Goal: Find specific page/section: Find specific page/section

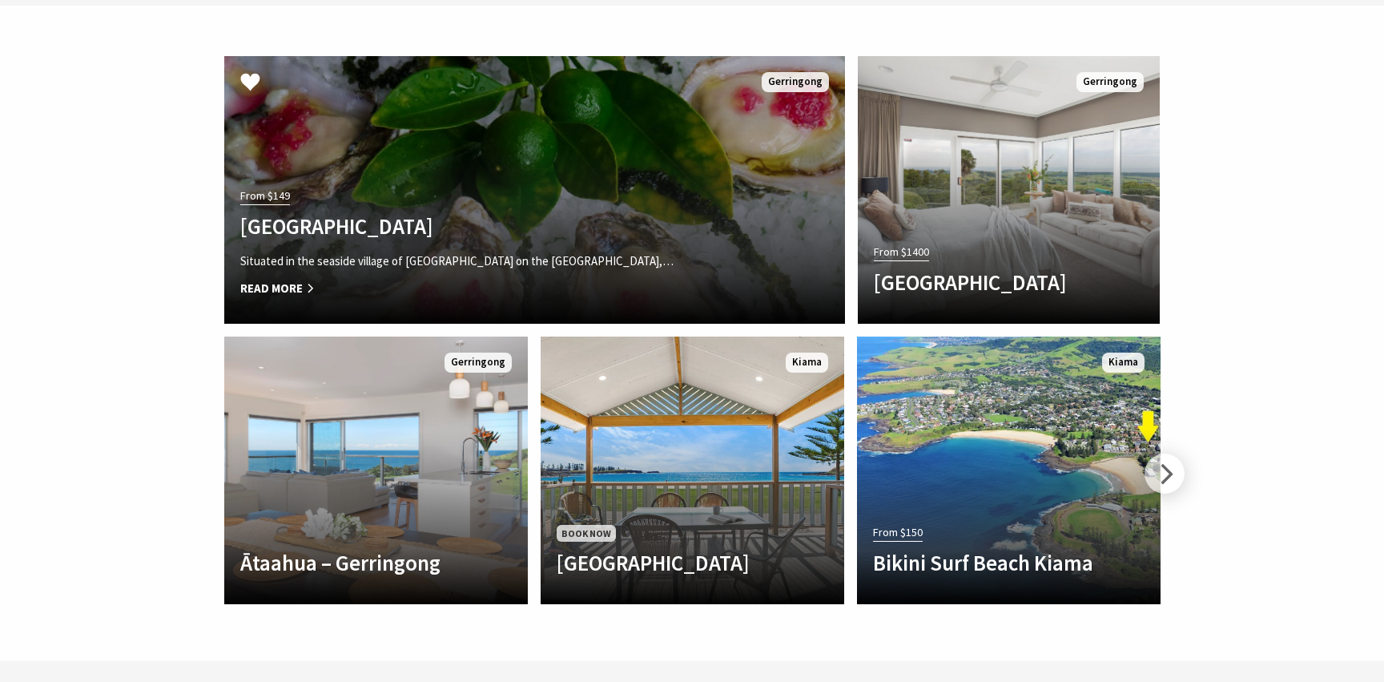
scroll to position [4599, 0]
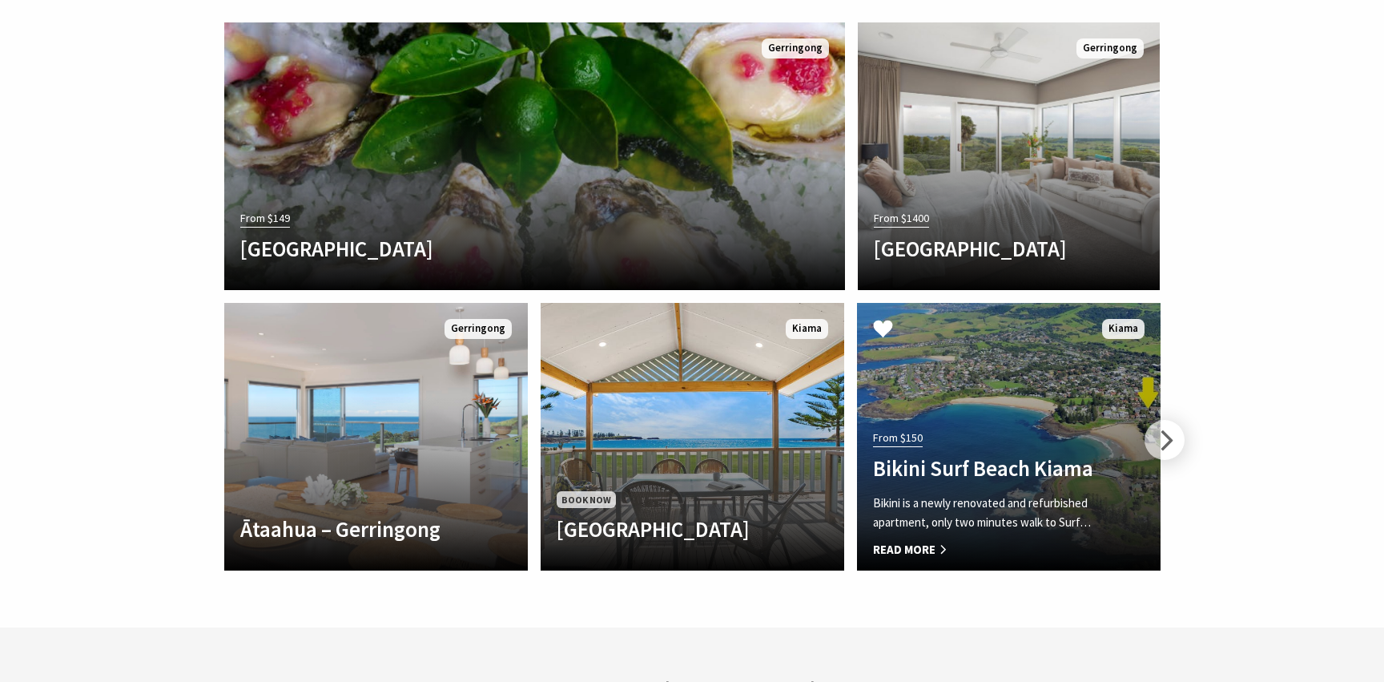
click at [975, 303] on link "From $150 Bikini [GEOGRAPHIC_DATA] Kiama [GEOGRAPHIC_DATA] is a newly renovated…" at bounding box center [1009, 436] width 304 height 267
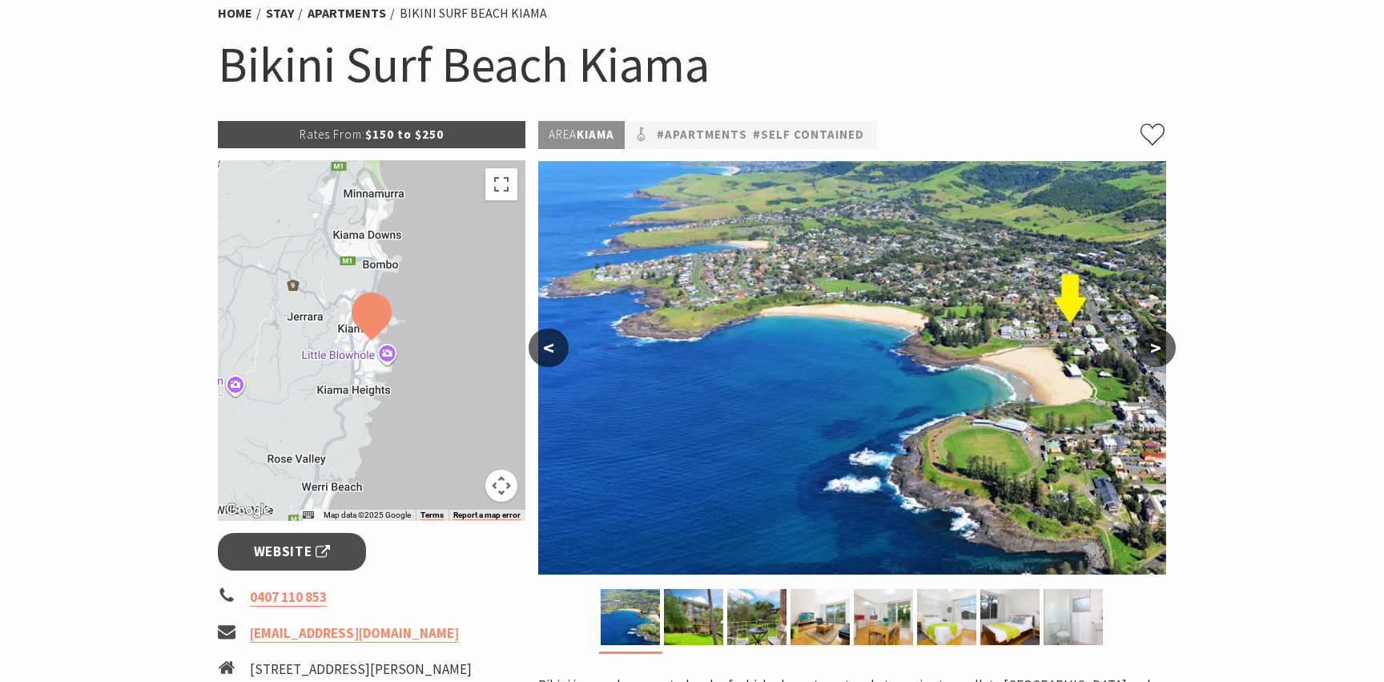
scroll to position [174, 0]
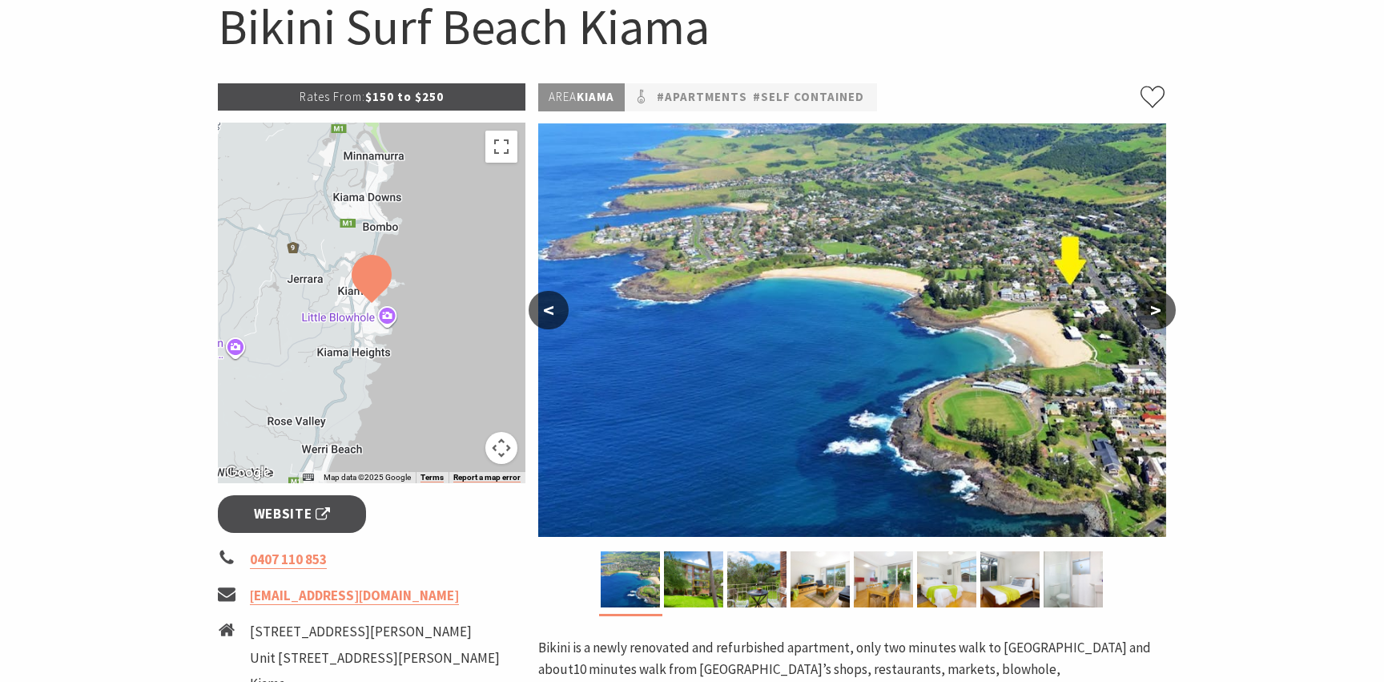
click at [1153, 311] on button ">" at bounding box center [1156, 310] width 40 height 38
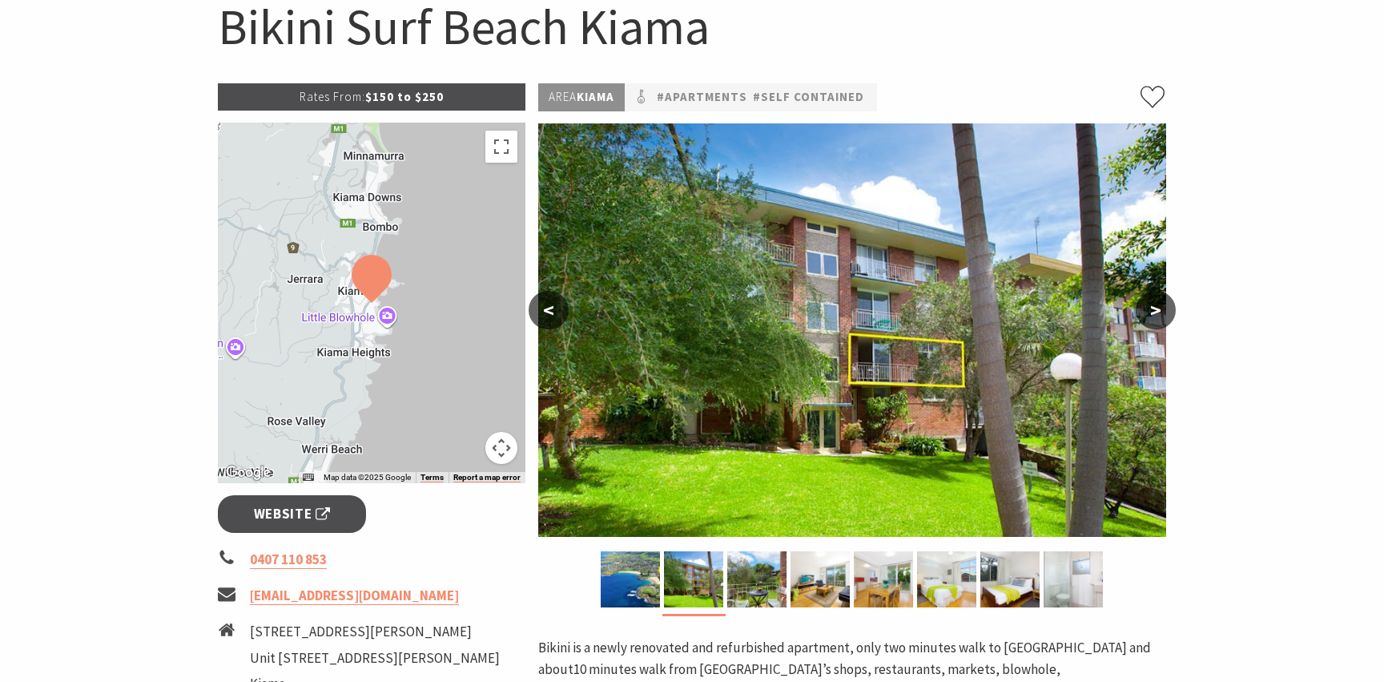
click at [1153, 311] on button ">" at bounding box center [1156, 310] width 40 height 38
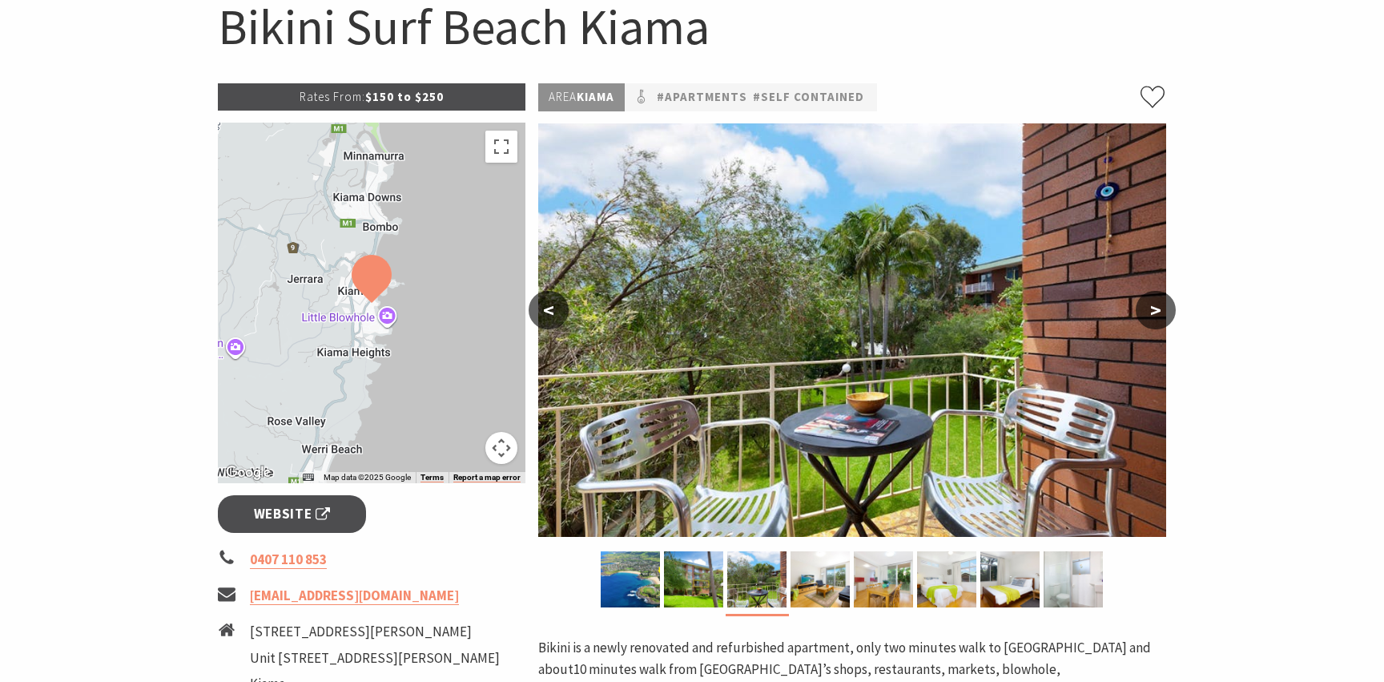
click at [1153, 311] on button ">" at bounding box center [1156, 310] width 40 height 38
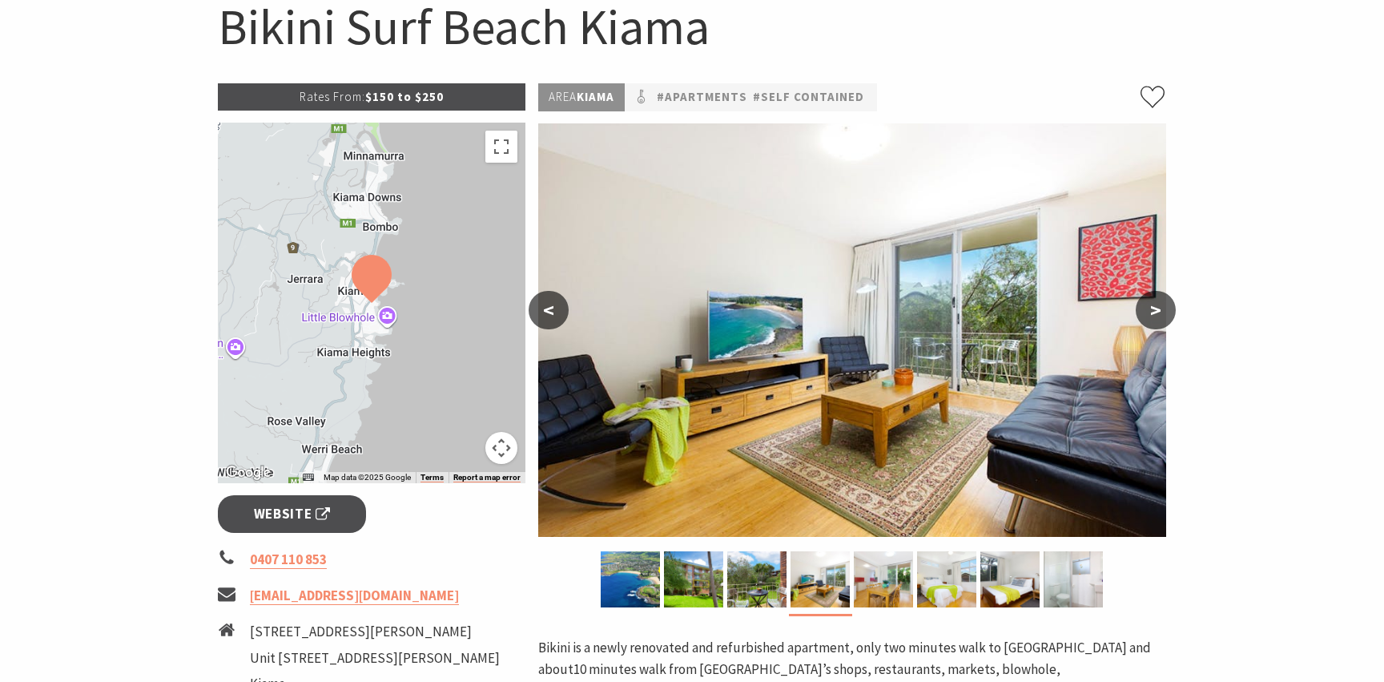
click at [1153, 311] on button ">" at bounding box center [1156, 310] width 40 height 38
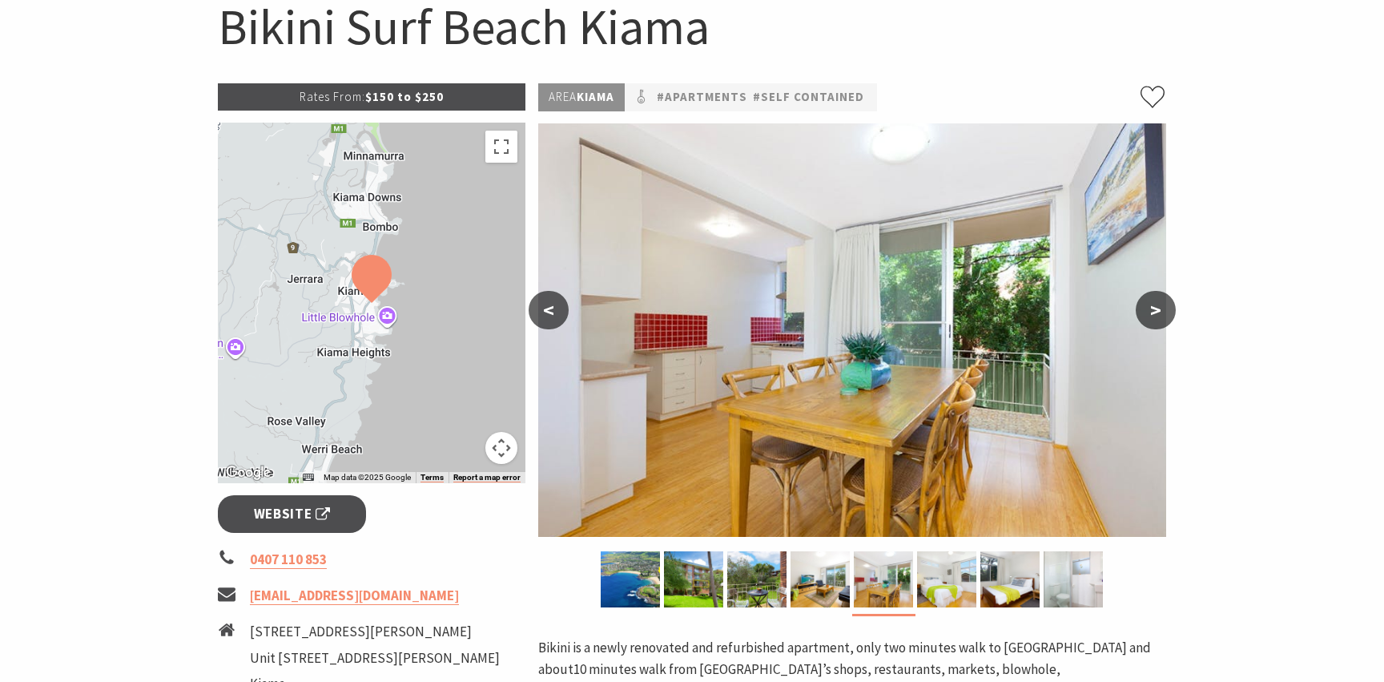
click at [1153, 311] on button ">" at bounding box center [1156, 310] width 40 height 38
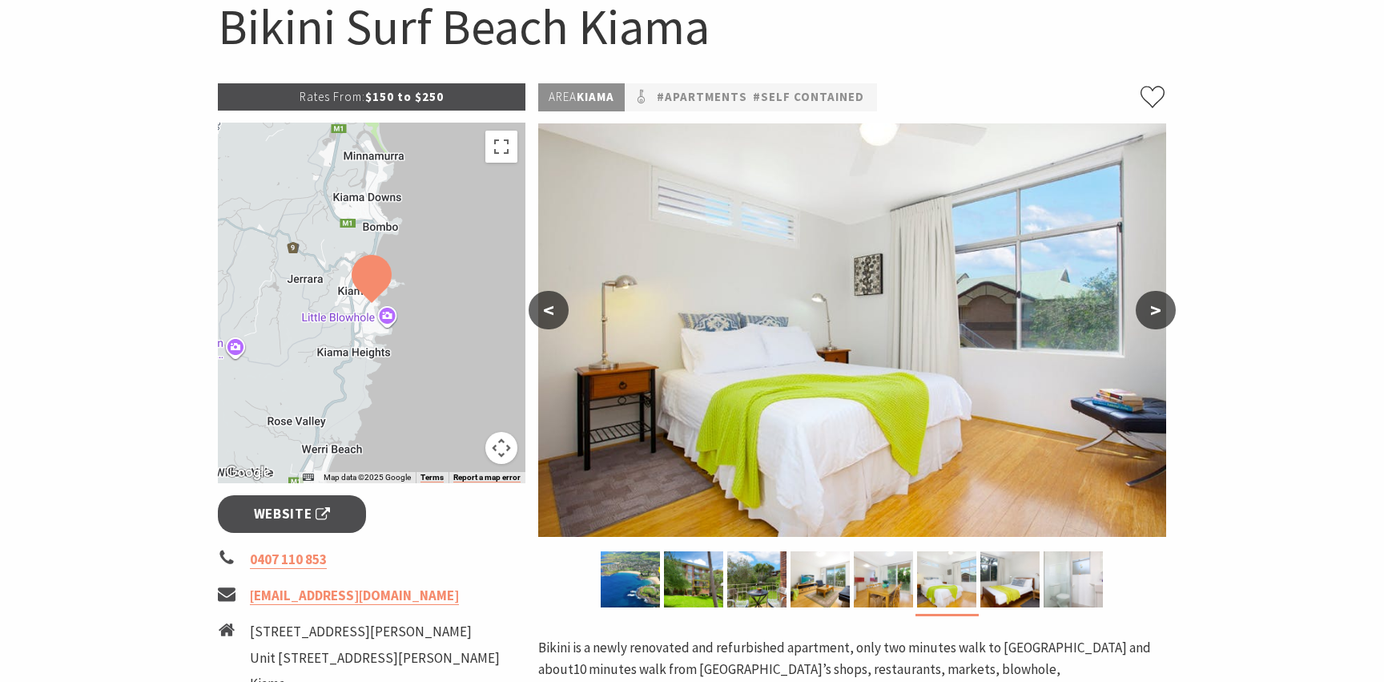
click at [1153, 311] on button ">" at bounding box center [1156, 310] width 40 height 38
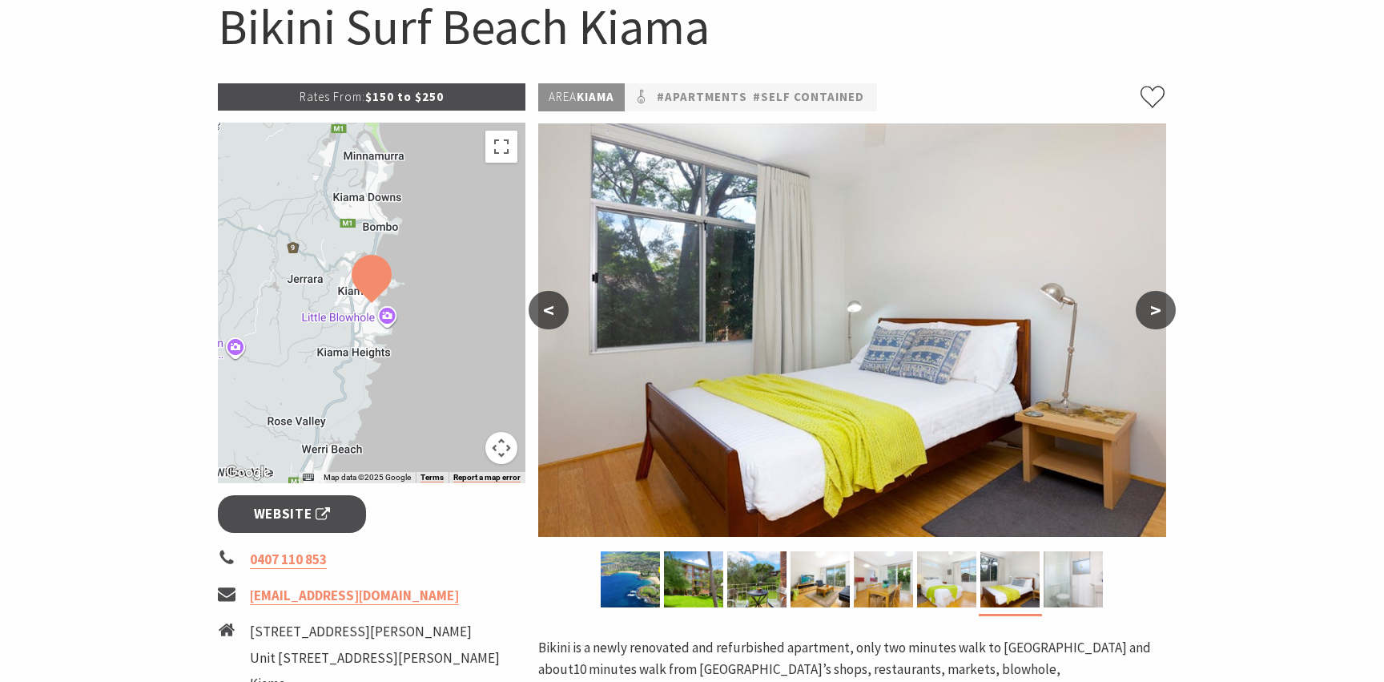
click at [1153, 311] on button ">" at bounding box center [1156, 310] width 40 height 38
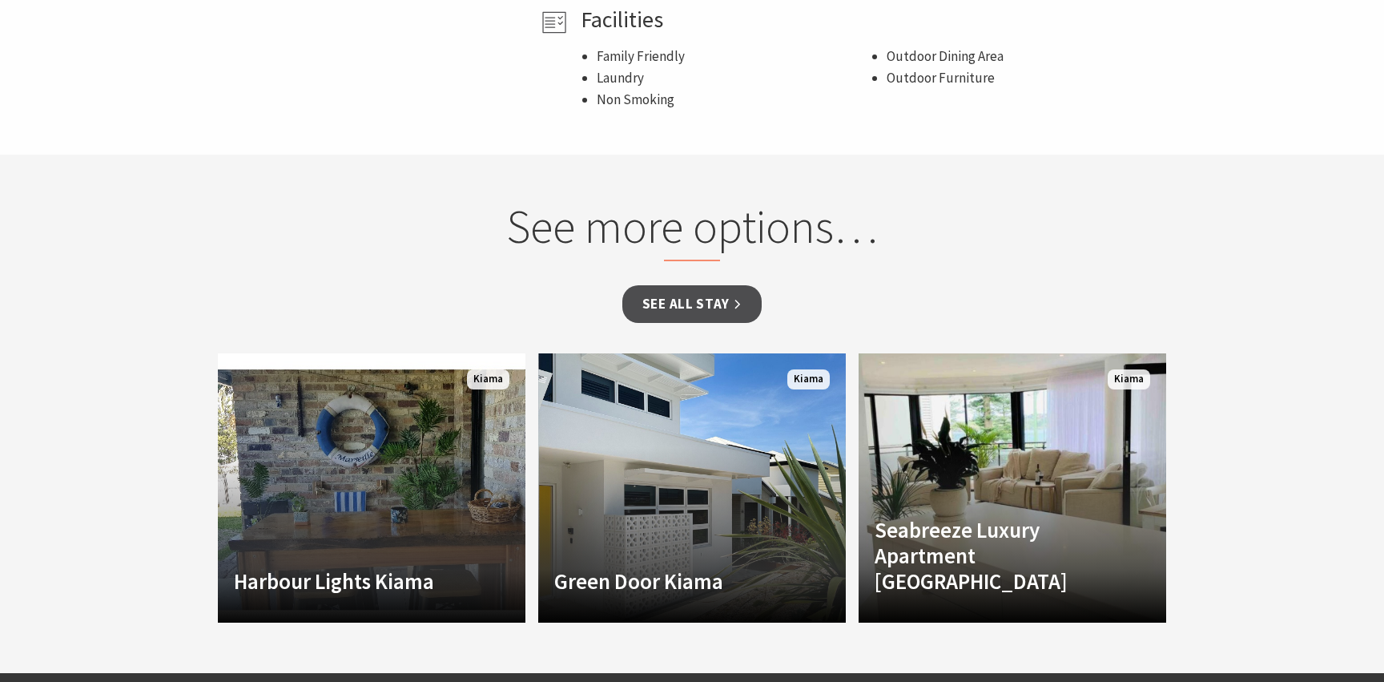
scroll to position [1485, 0]
